Goal: Task Accomplishment & Management: Manage account settings

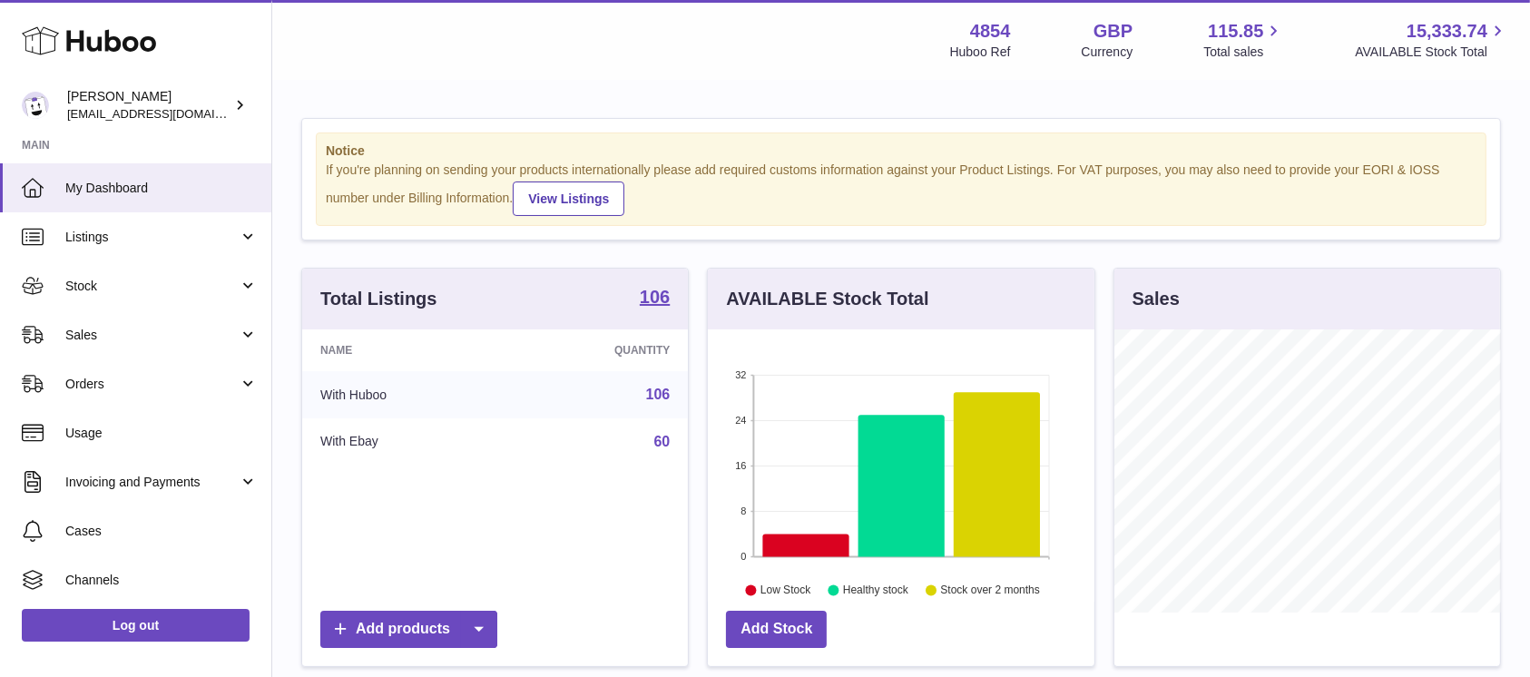
scroll to position [283, 386]
click at [180, 343] on span "Sales" at bounding box center [151, 335] width 173 height 17
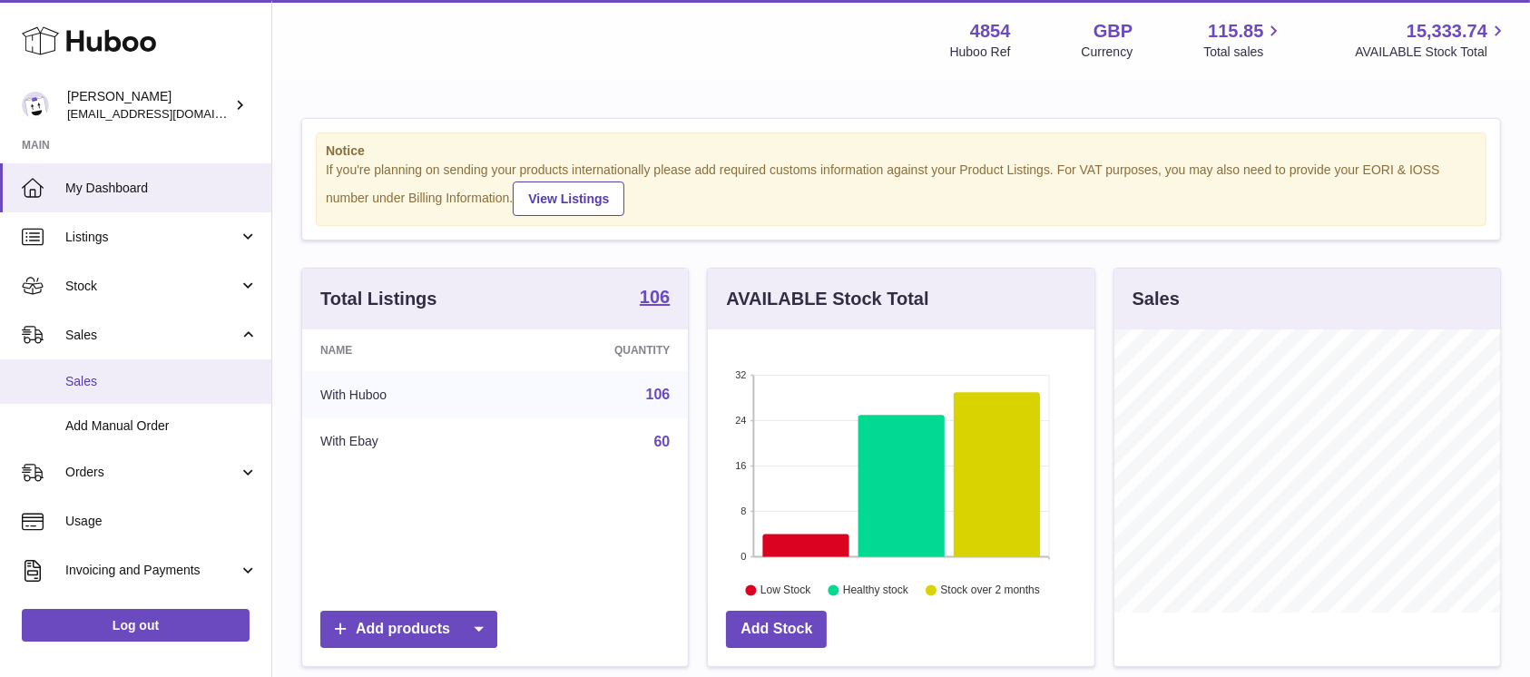
click at [165, 369] on link "Sales" at bounding box center [135, 381] width 271 height 44
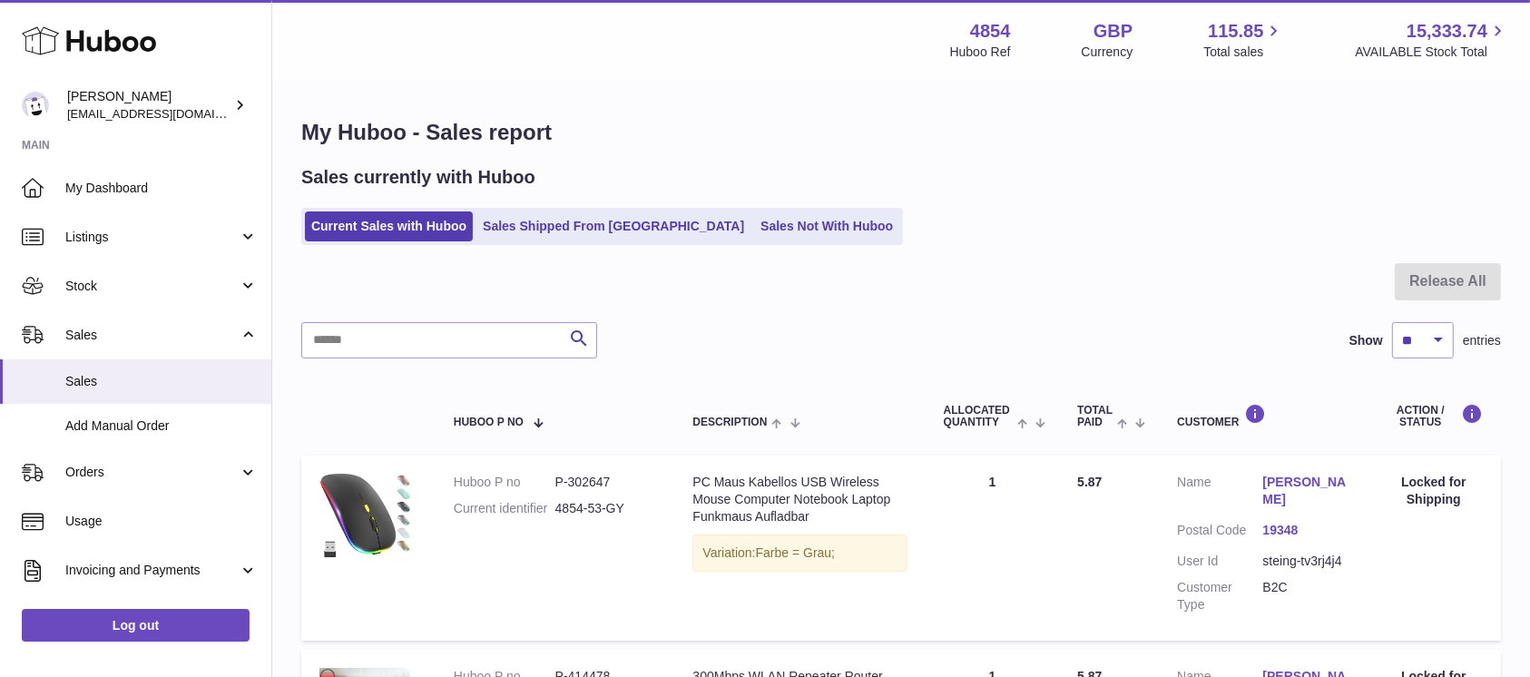
click at [754, 229] on link "Sales Not With Huboo" at bounding box center [826, 226] width 145 height 30
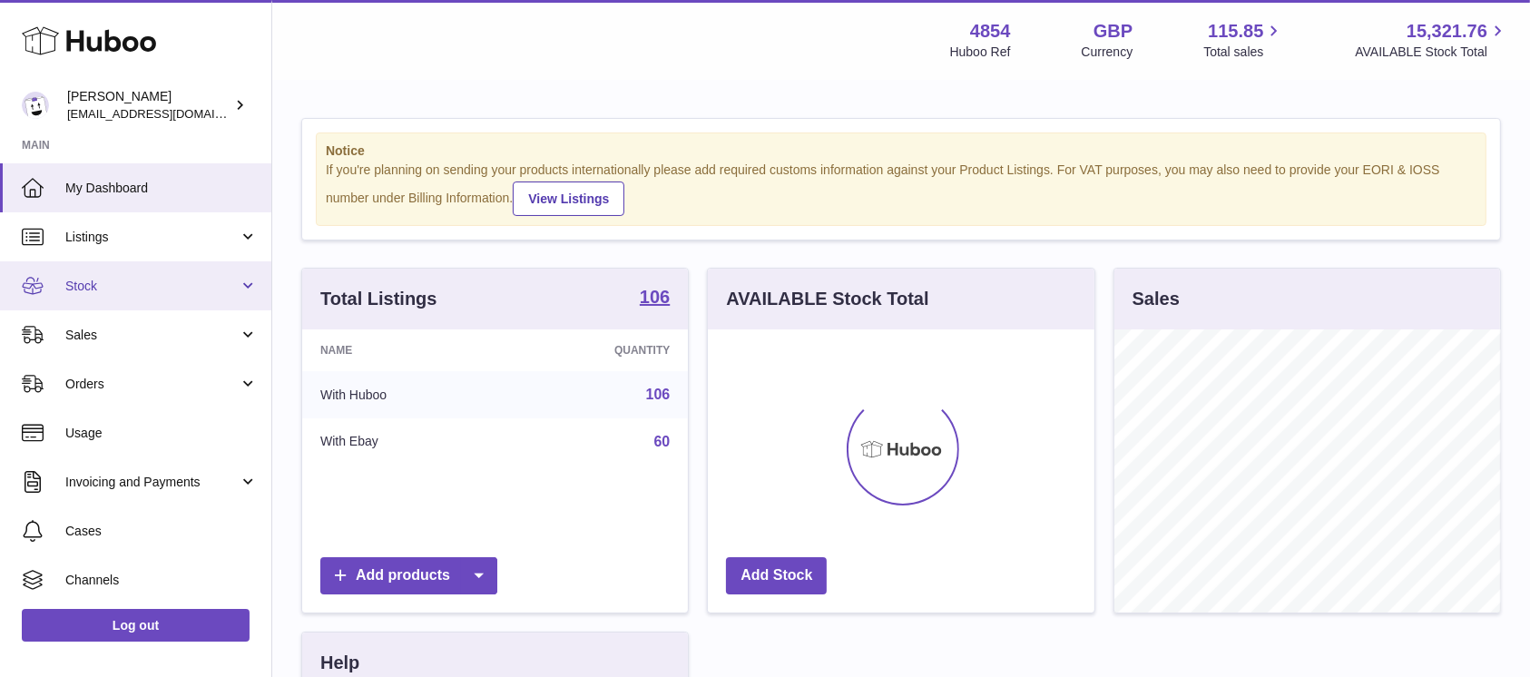
scroll to position [283, 386]
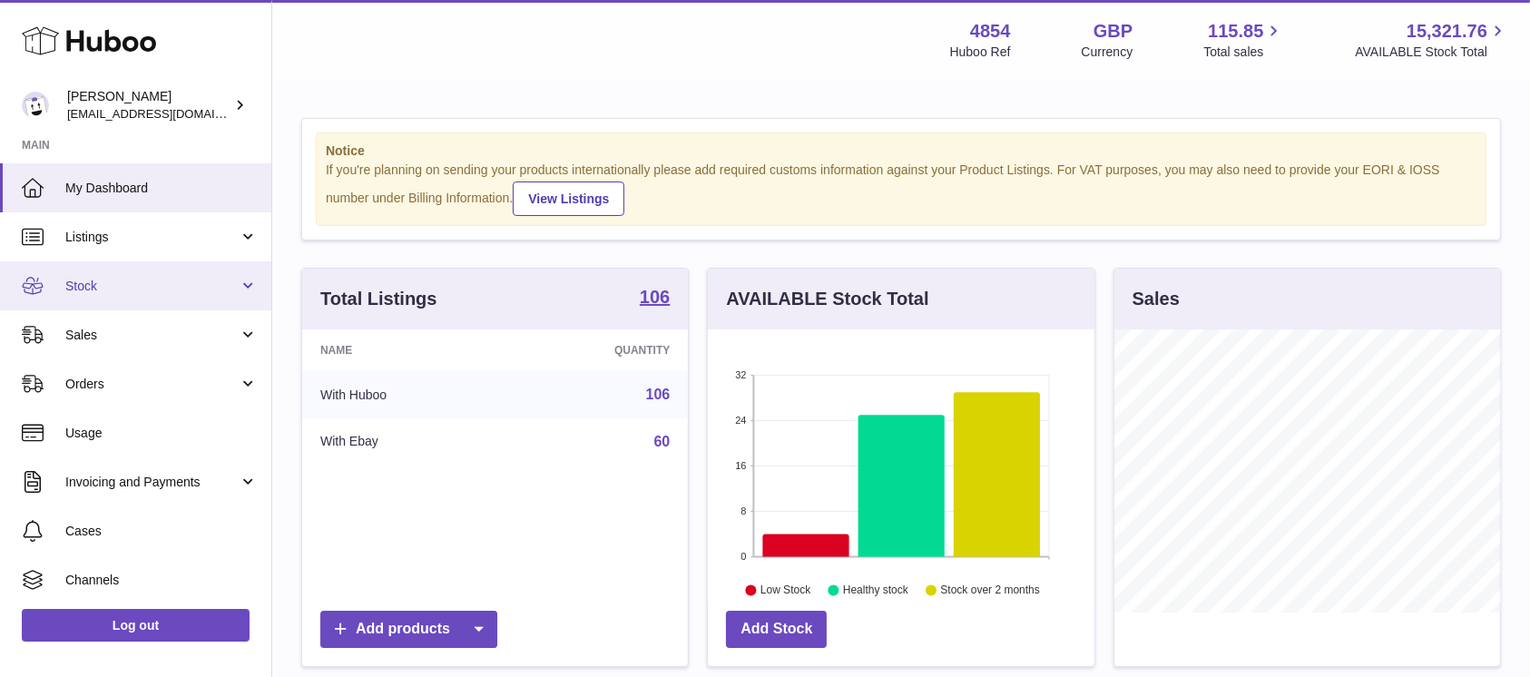
click at [211, 280] on span "Stock" at bounding box center [151, 286] width 173 height 17
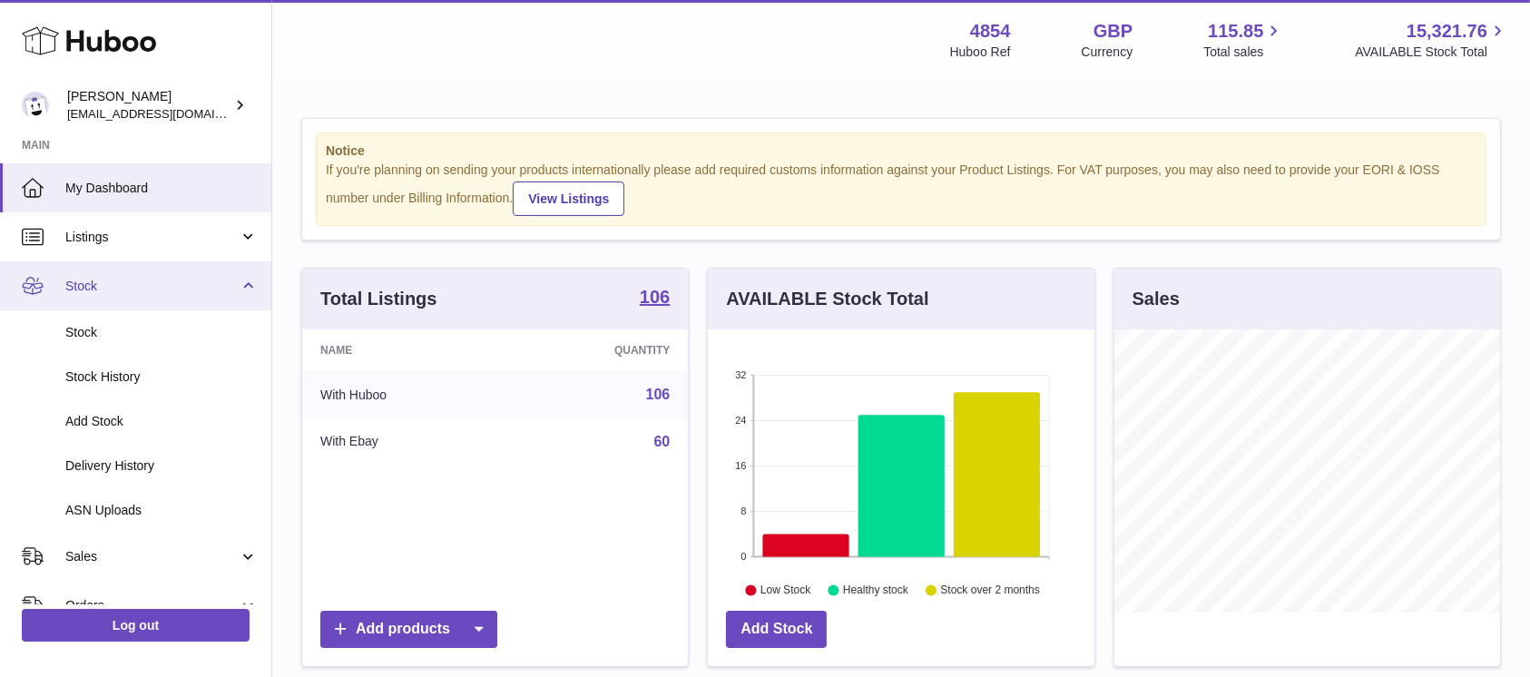
click at [232, 291] on span "Stock" at bounding box center [151, 286] width 173 height 17
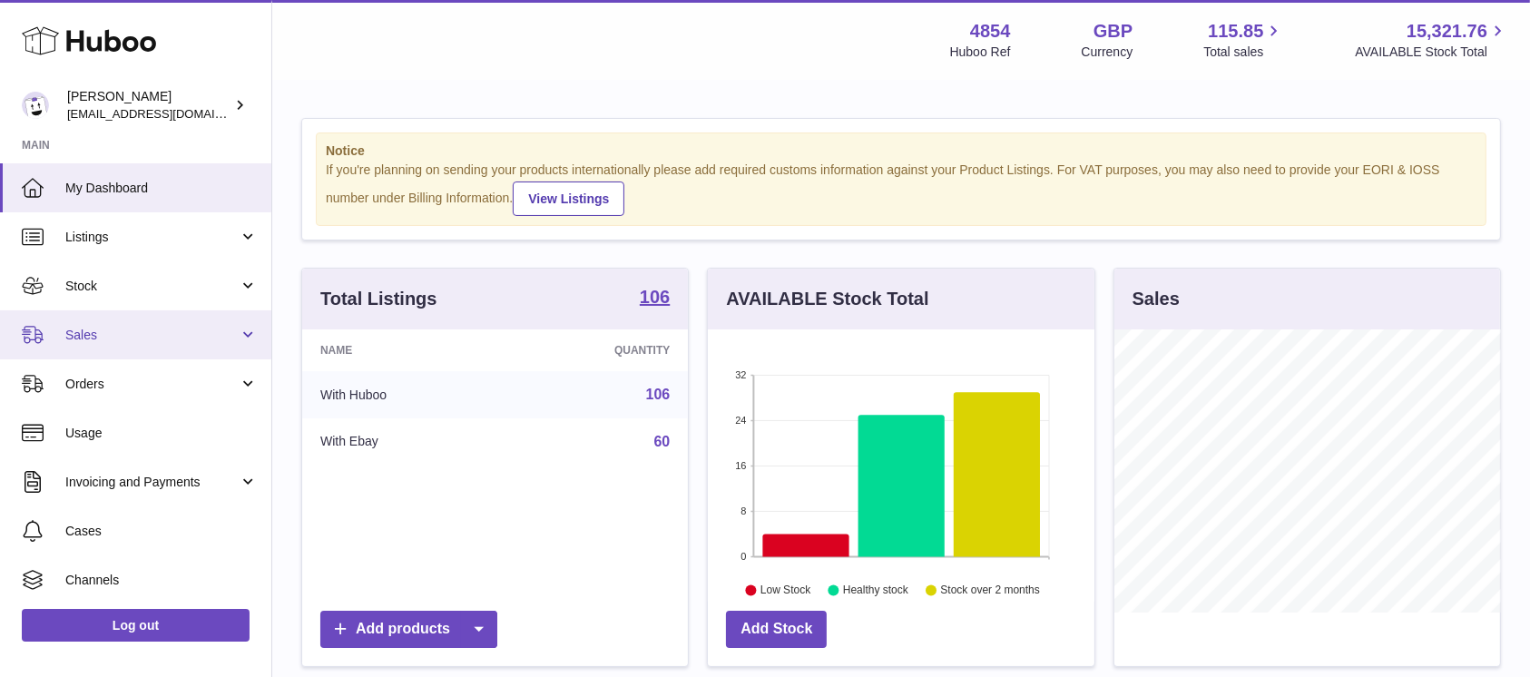
click at [207, 344] on link "Sales" at bounding box center [135, 334] width 271 height 49
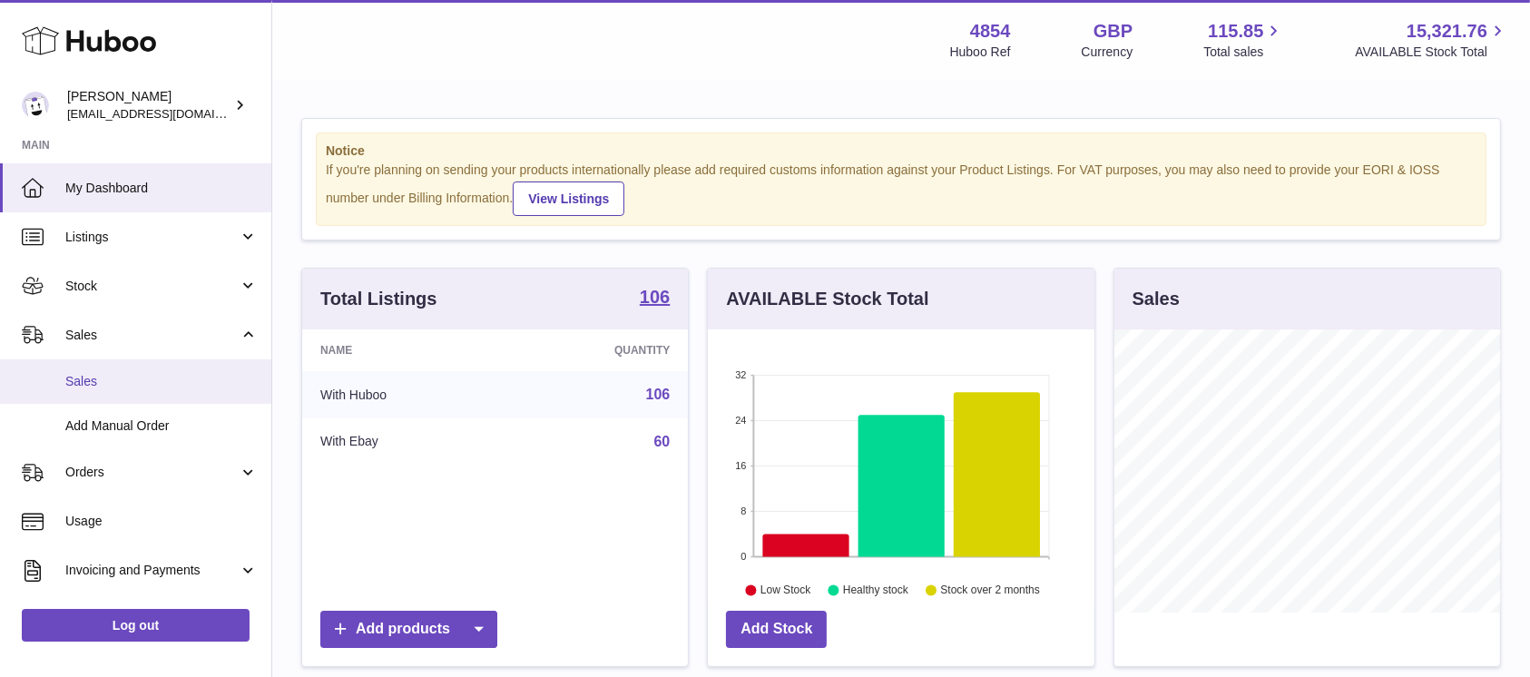
click at [193, 389] on span "Sales" at bounding box center [161, 381] width 192 height 17
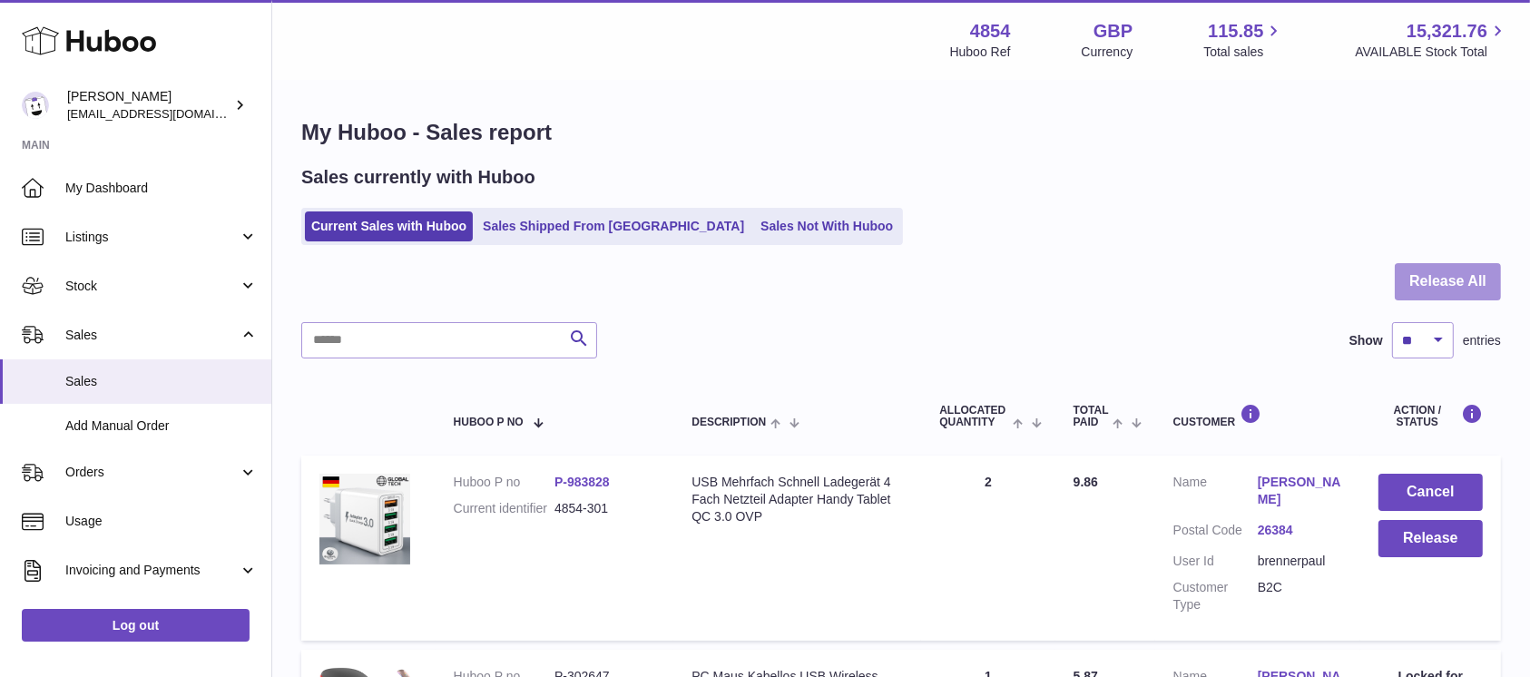
click at [1449, 300] on button "Release All" at bounding box center [1448, 281] width 106 height 37
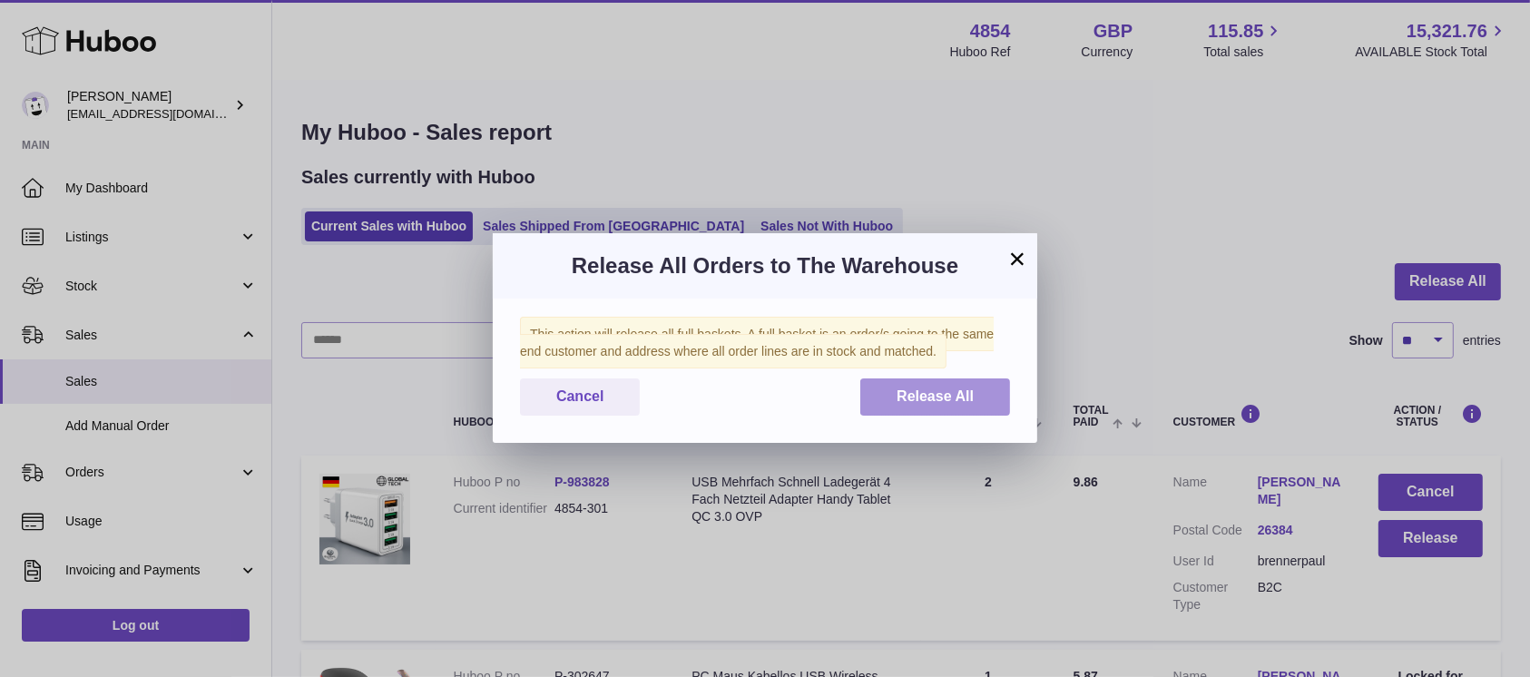
click at [937, 383] on button "Release All" at bounding box center [936, 397] width 150 height 37
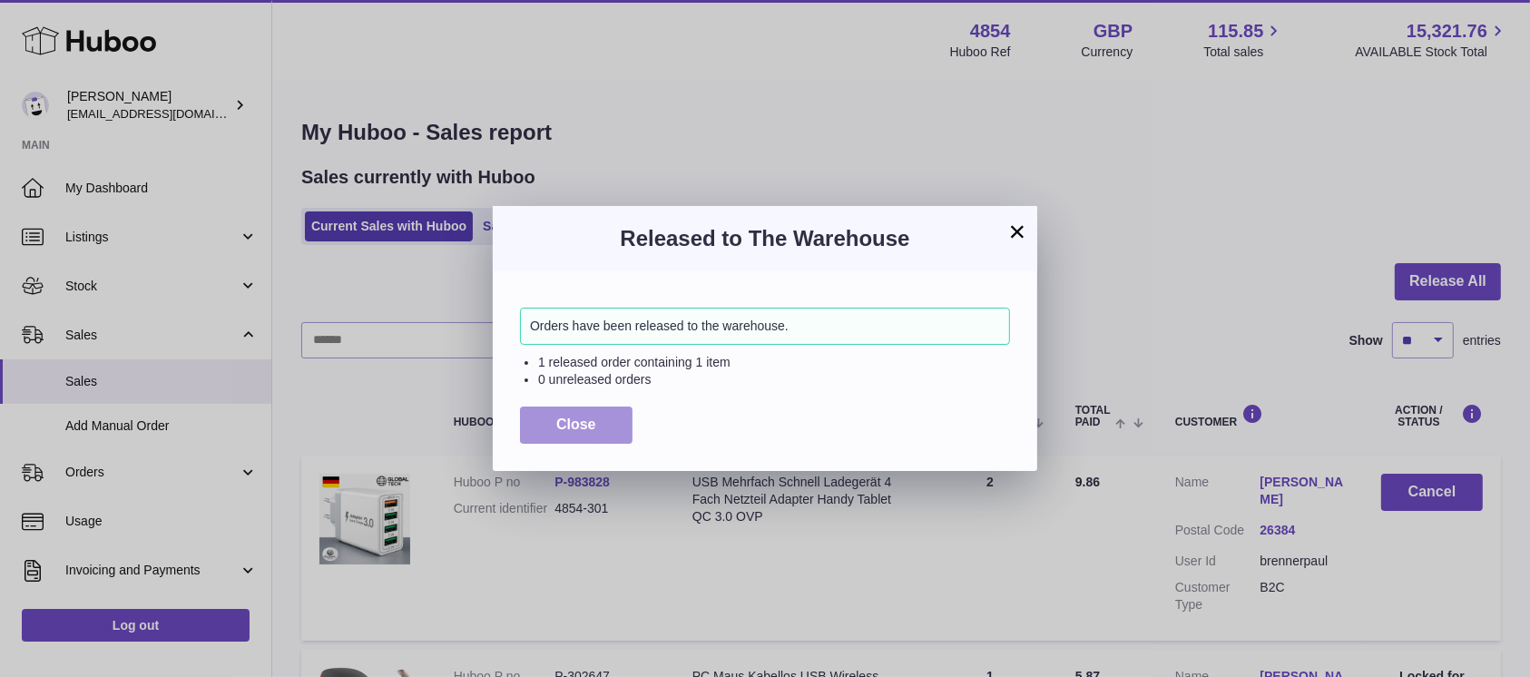
click at [559, 418] on span "Close" at bounding box center [576, 424] width 40 height 15
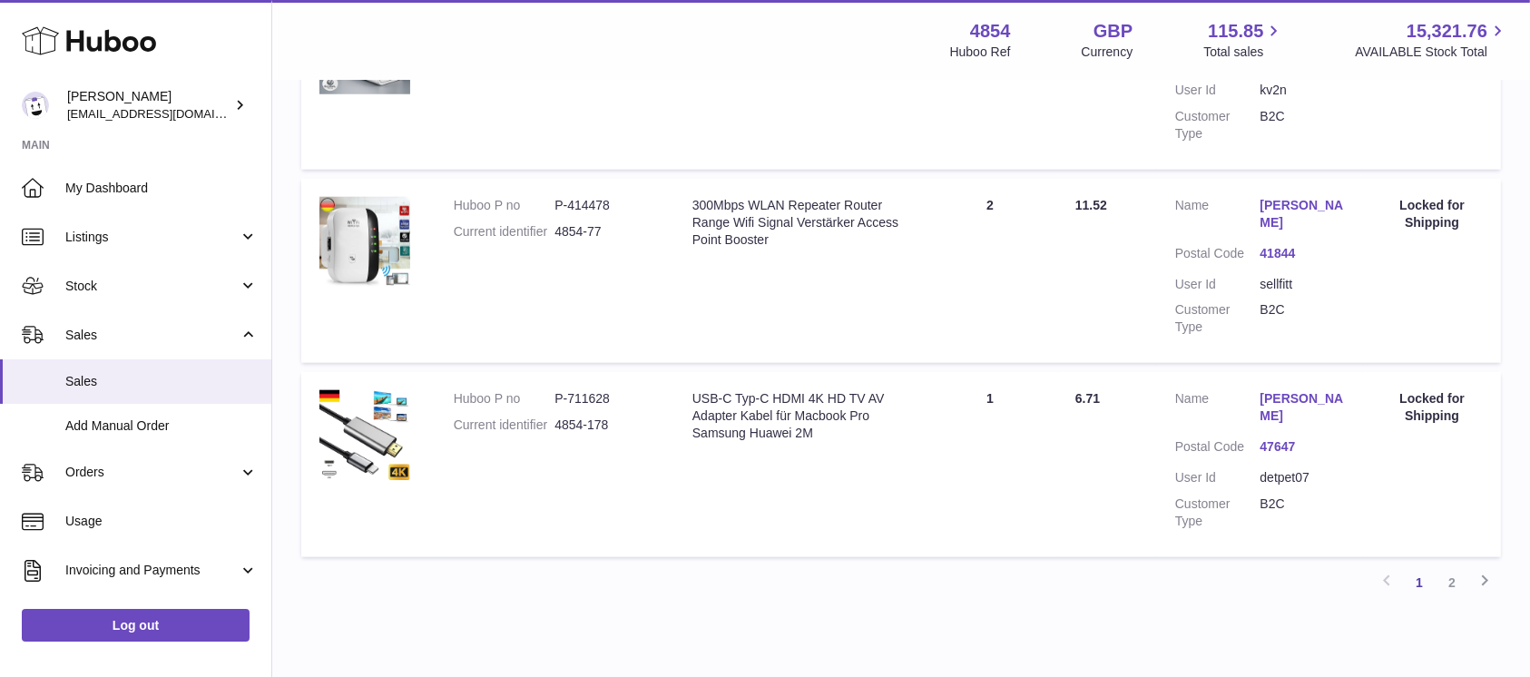
scroll to position [1886, 0]
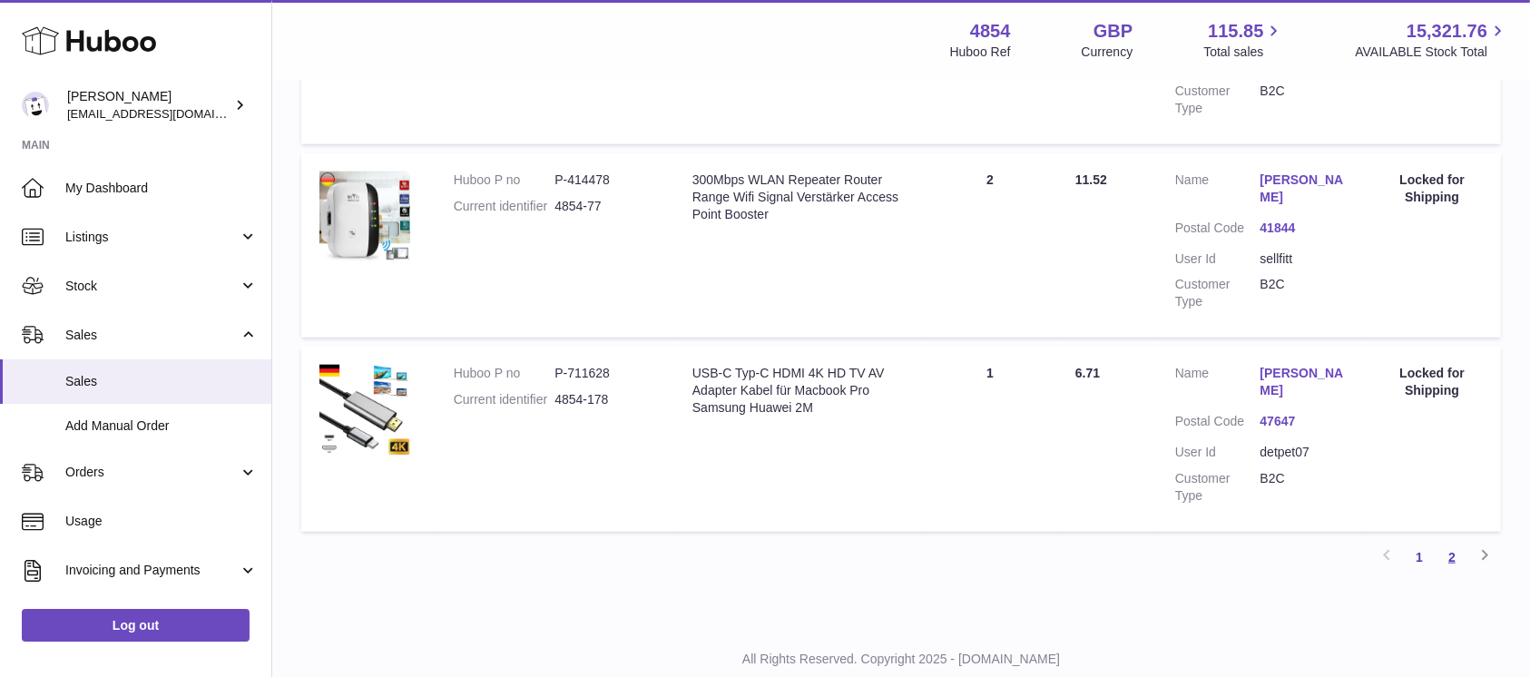
click at [1461, 541] on link "2" at bounding box center [1452, 557] width 33 height 33
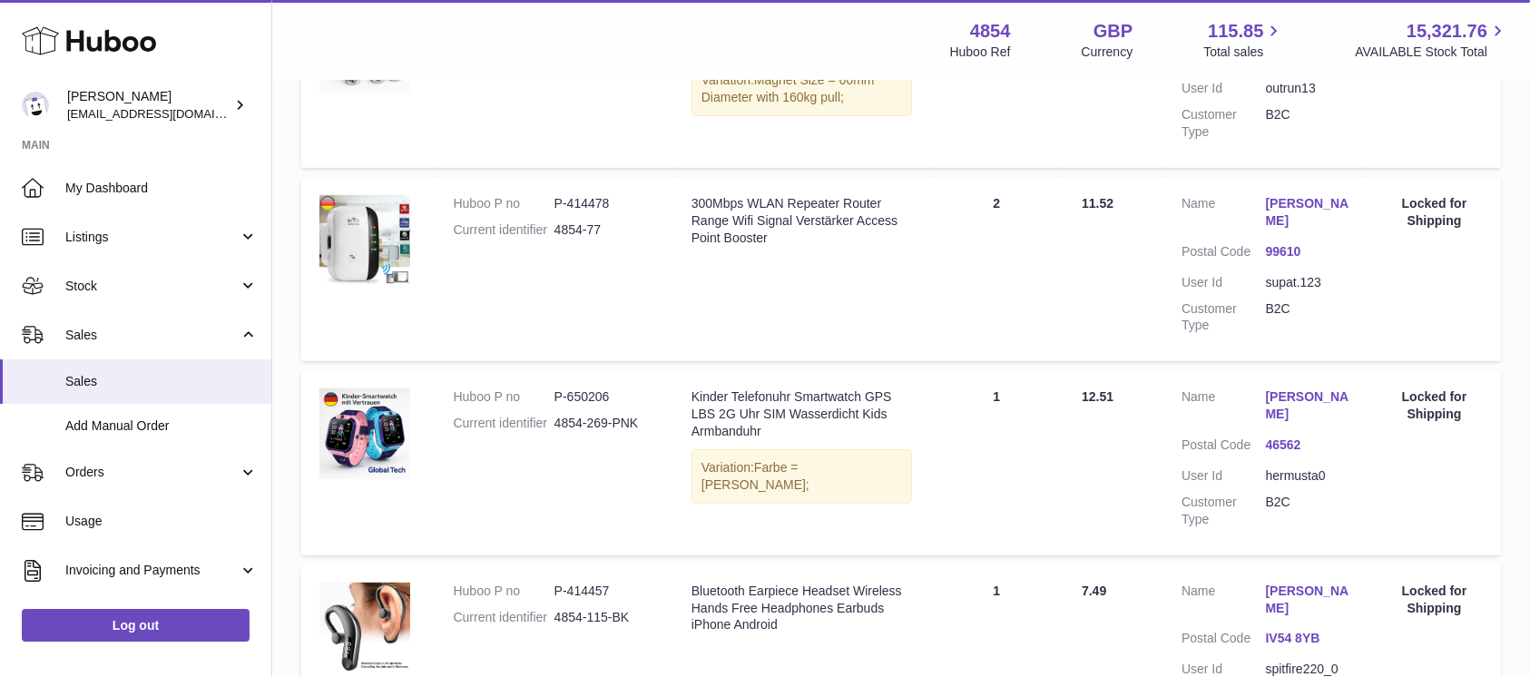
scroll to position [330, 0]
